Goal: Task Accomplishment & Management: Manage account settings

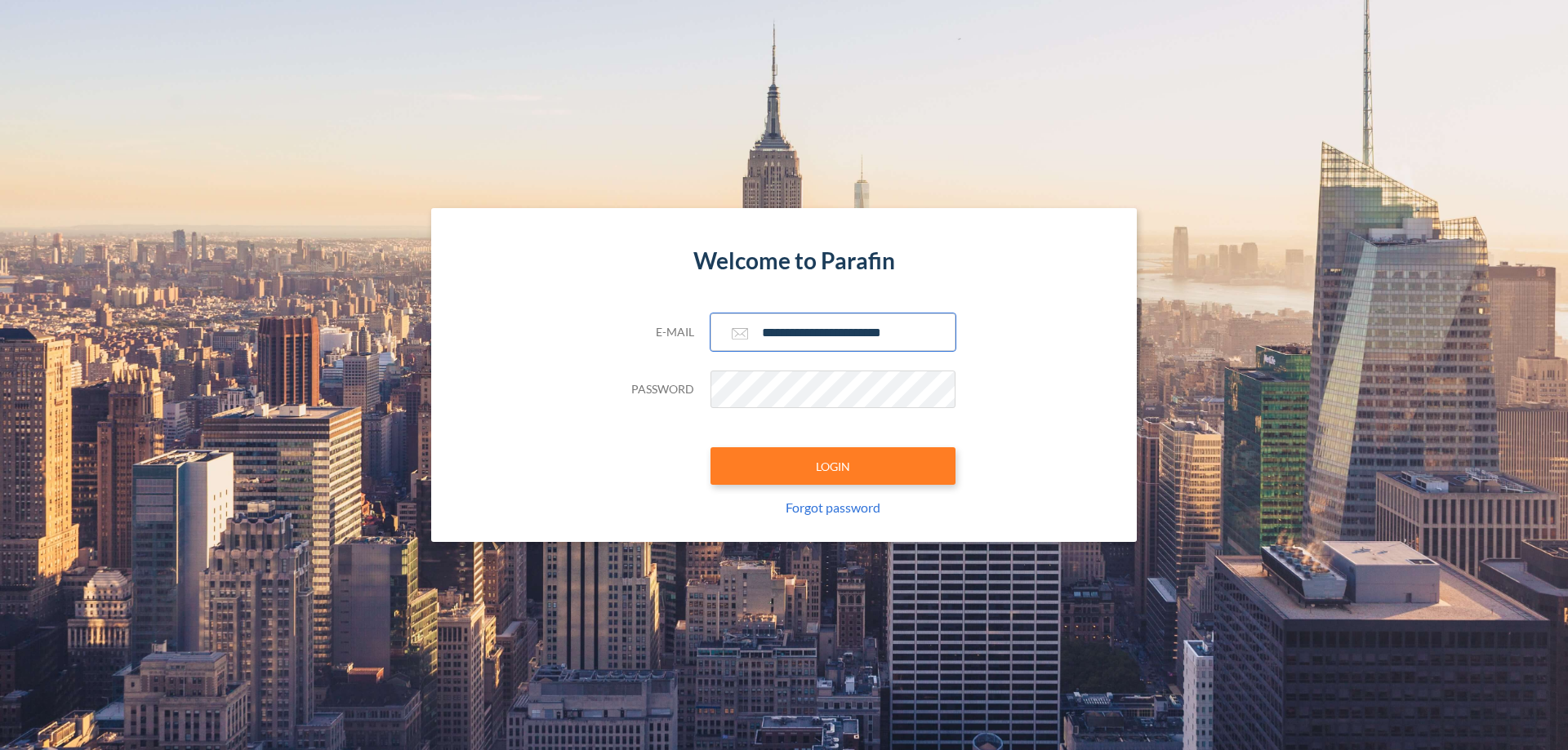
type input "**********"
click at [833, 466] on button "LOGIN" at bounding box center [834, 466] width 245 height 38
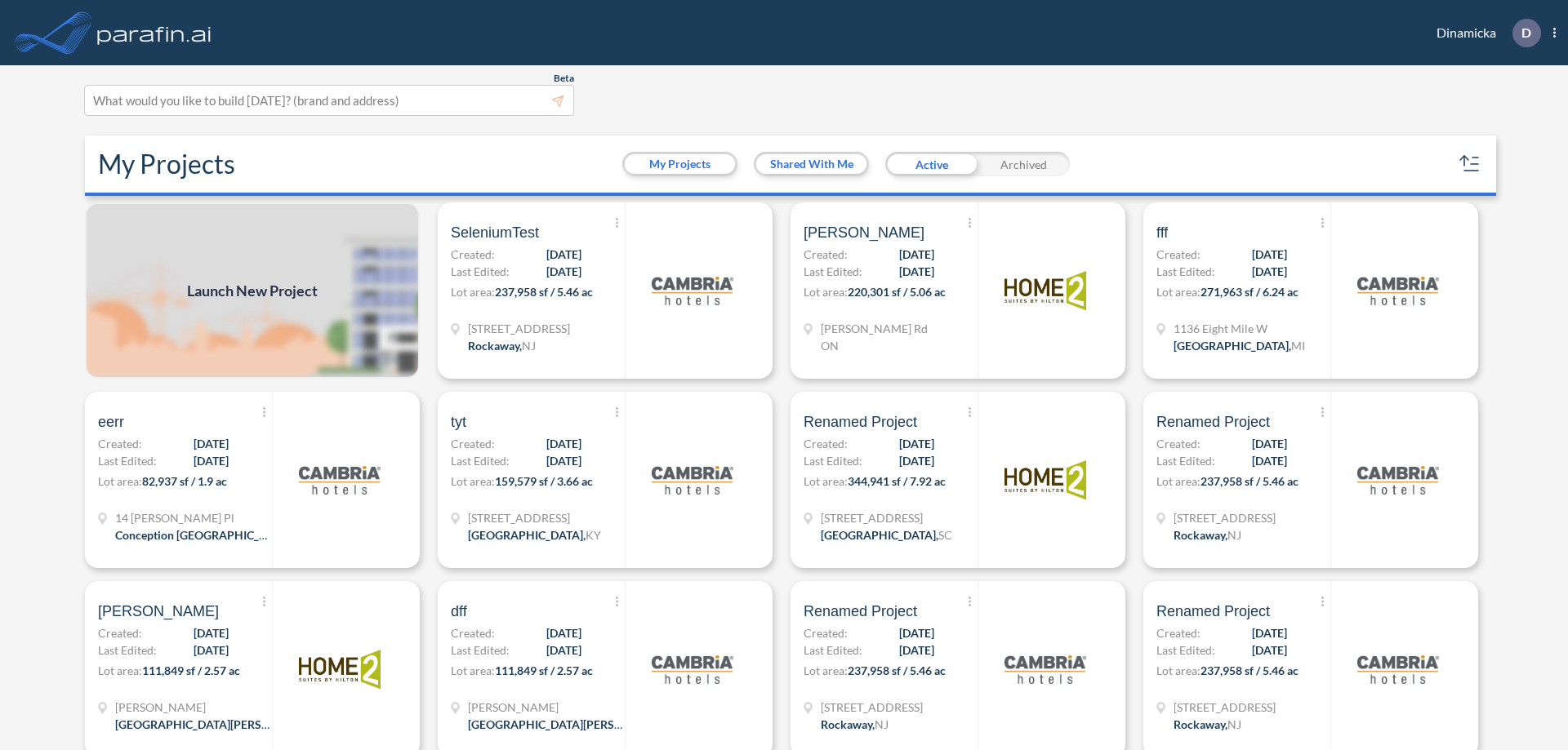
scroll to position [4, 0]
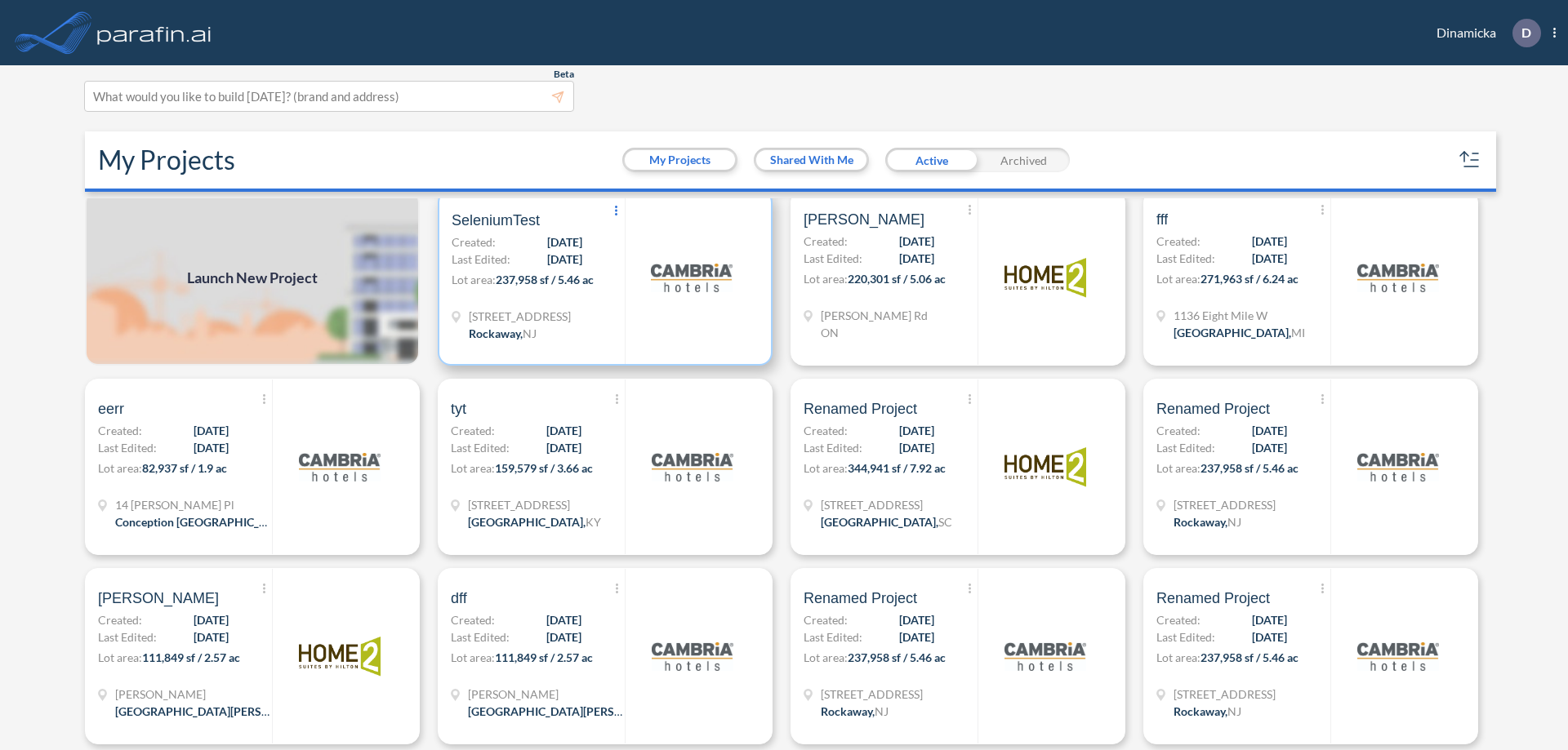
click at [615, 211] on icon at bounding box center [616, 210] width 3 height 10
